Goal: Transaction & Acquisition: Purchase product/service

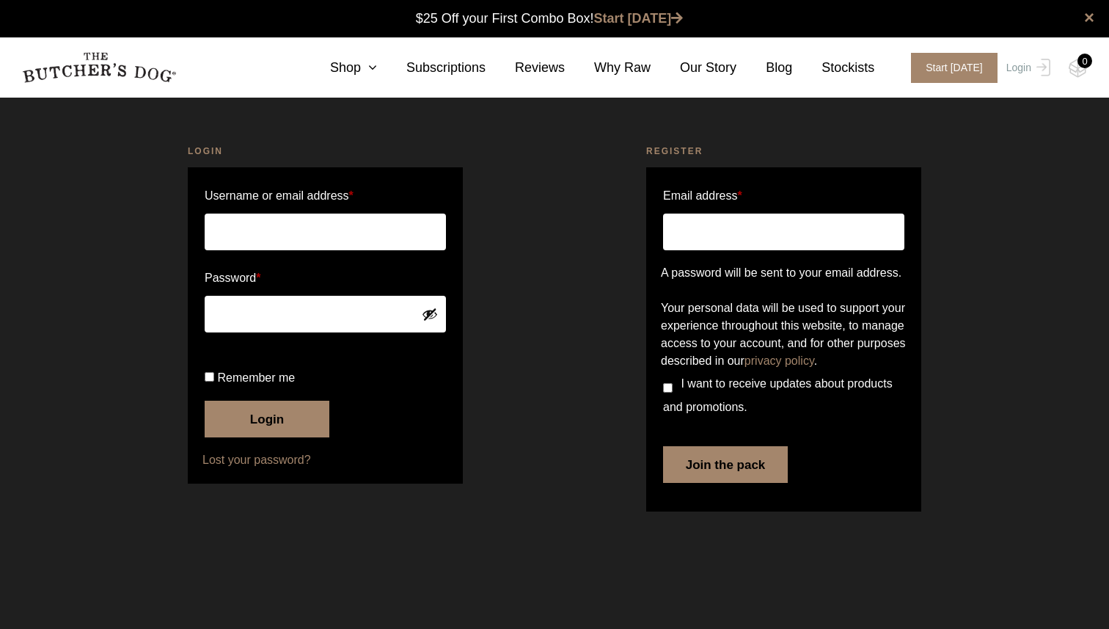
click at [257, 230] on input "Username or email address *" at bounding box center [325, 231] width 241 height 37
type input "alexandra_pappas@outlook.com"
click at [242, 437] on button "Login" at bounding box center [267, 419] width 125 height 37
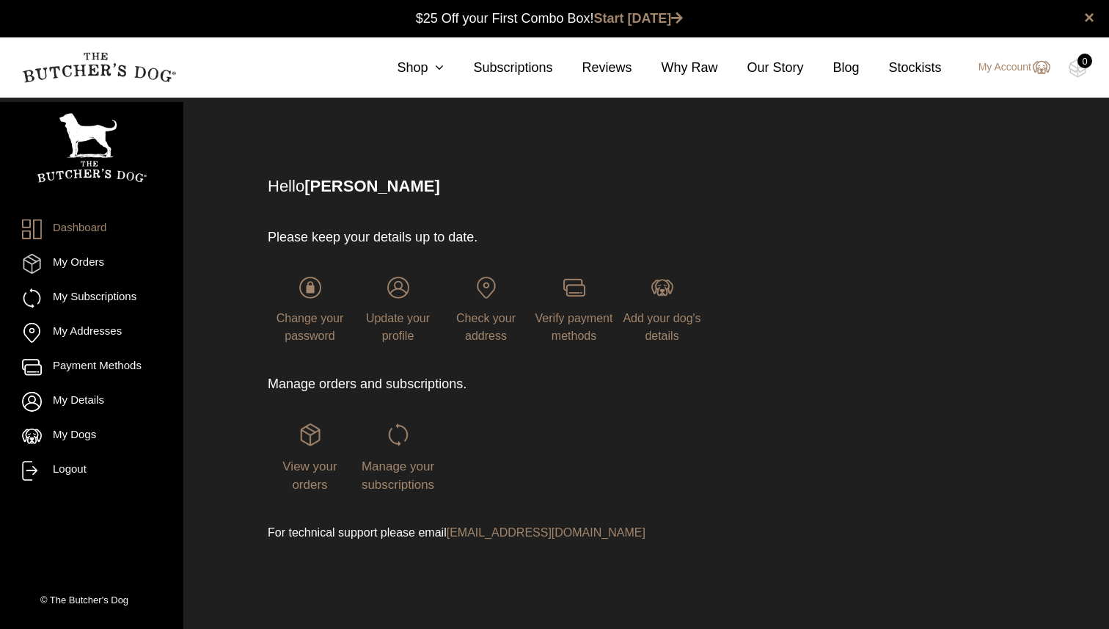
click at [392, 449] on div "Manage your subscriptions" at bounding box center [398, 458] width 84 height 70
click at [391, 477] on span "Manage your subscriptions" at bounding box center [398, 475] width 73 height 33
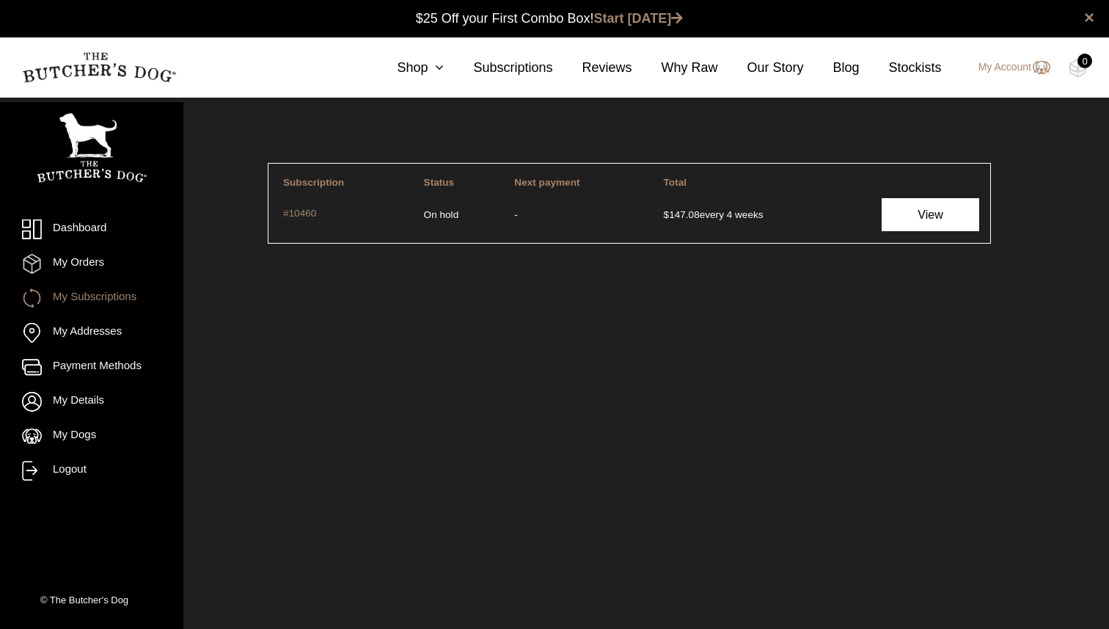
click at [908, 216] on link "View" at bounding box center [930, 214] width 97 height 33
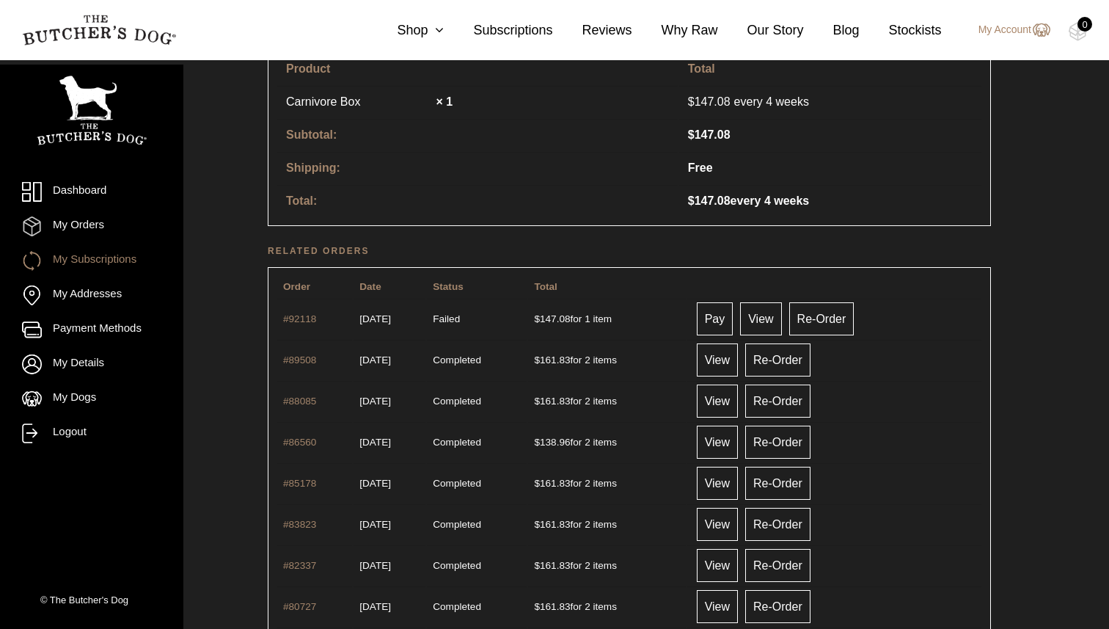
scroll to position [416, 0]
click at [855, 322] on link "Re-Order" at bounding box center [821, 317] width 65 height 33
click at [849, 307] on link "Re-Order" at bounding box center [821, 317] width 65 height 33
click at [734, 326] on link "Pay" at bounding box center [715, 317] width 37 height 33
